Goal: Task Accomplishment & Management: Manage account settings

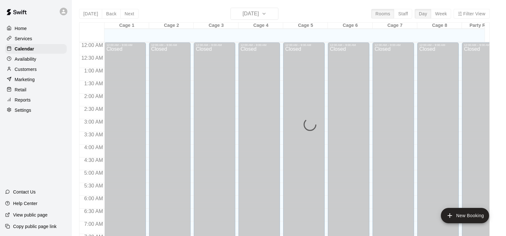
scroll to position [308, 0]
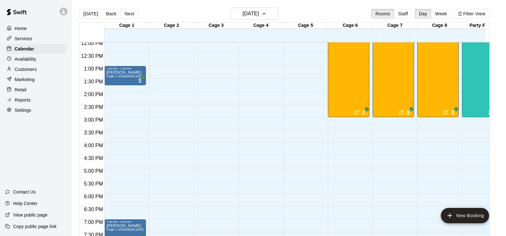
click at [27, 92] on div "Retail" at bounding box center [36, 90] width 62 height 10
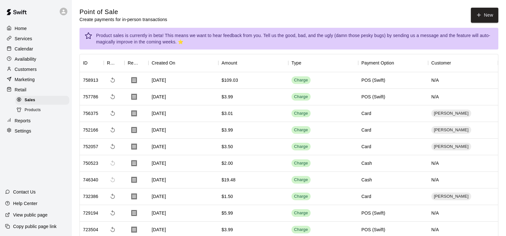
click at [33, 134] on div "Settings" at bounding box center [36, 131] width 62 height 10
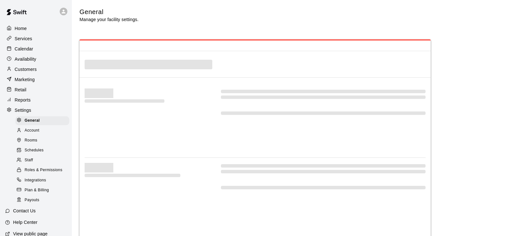
select select "**"
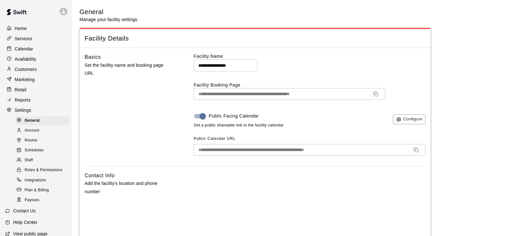
click at [29, 113] on p "Settings" at bounding box center [23, 110] width 17 height 6
click at [34, 153] on span "Schedules" at bounding box center [34, 150] width 19 height 6
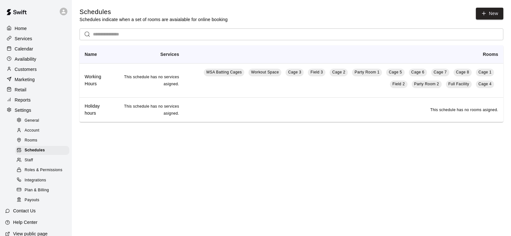
click at [31, 162] on span "Staff" at bounding box center [29, 160] width 8 height 6
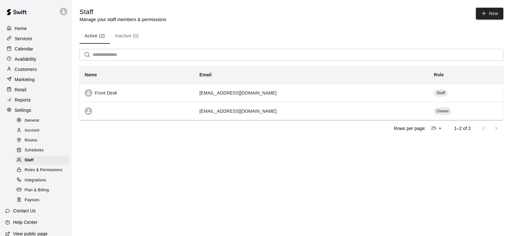
click at [40, 165] on link "Staff" at bounding box center [43, 160] width 56 height 10
click at [41, 173] on span "Roles & Permissions" at bounding box center [44, 170] width 38 height 6
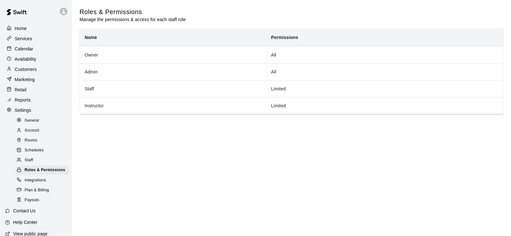
click at [37, 185] on div "Integrations" at bounding box center [42, 180] width 54 height 9
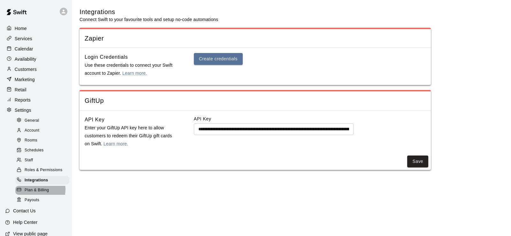
click at [33, 193] on span "Plan & Billing" at bounding box center [37, 190] width 24 height 6
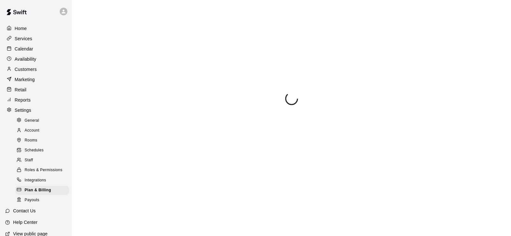
click at [31, 125] on div "General" at bounding box center [42, 120] width 54 height 9
select select "**"
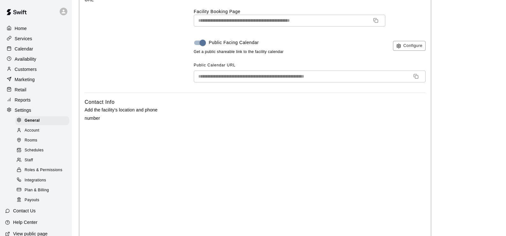
scroll to position [11, 0]
